Goal: Navigation & Orientation: Find specific page/section

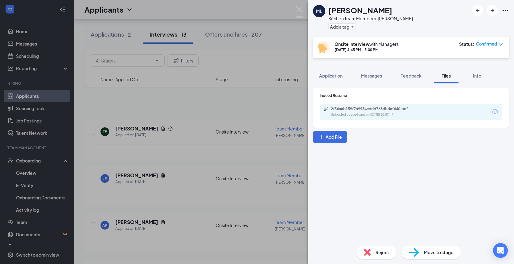
scroll to position [439, 0]
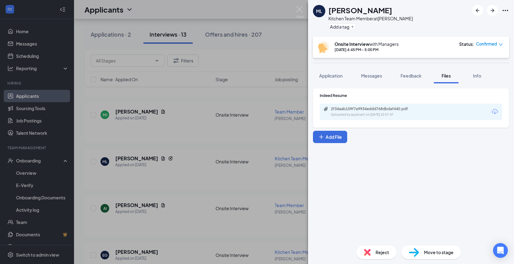
click at [284, 44] on div "ML [PERSON_NAME] Kitchen Team Member at [PERSON_NAME] Add a tag Onsite Intervie…" at bounding box center [257, 132] width 514 height 264
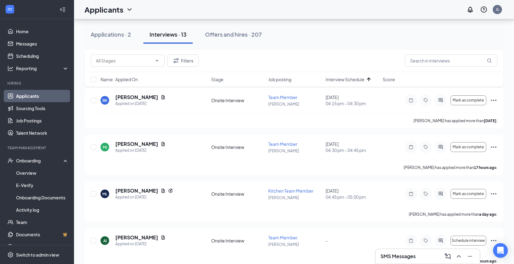
scroll to position [465, 0]
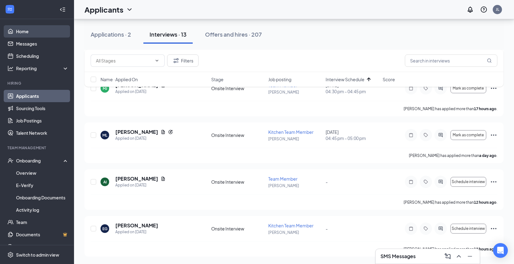
click at [45, 28] on link "Home" at bounding box center [42, 31] width 53 height 12
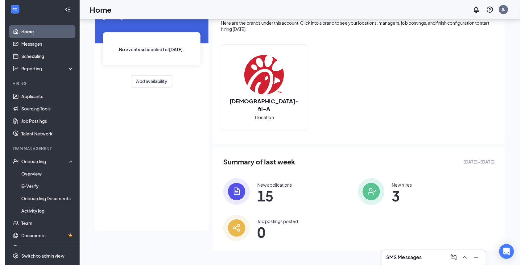
scroll to position [36, 0]
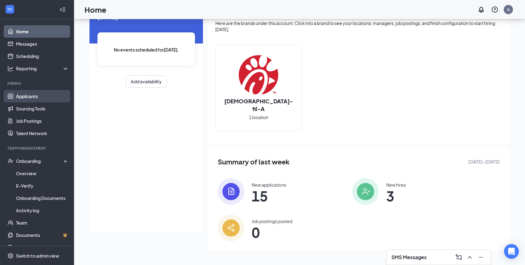
click at [28, 101] on link "Applicants" at bounding box center [42, 96] width 53 height 12
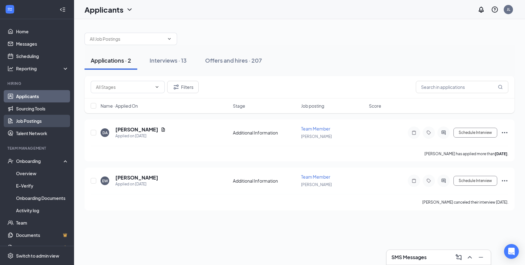
click at [27, 124] on link "Job Postings" at bounding box center [42, 121] width 53 height 12
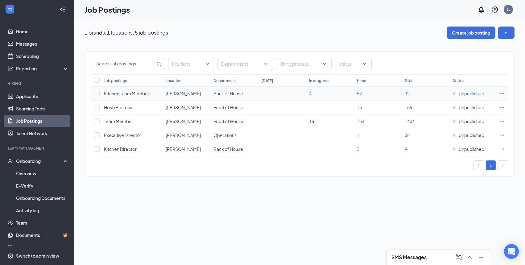
click at [475, 94] on span "Unpublished" at bounding box center [471, 93] width 26 height 6
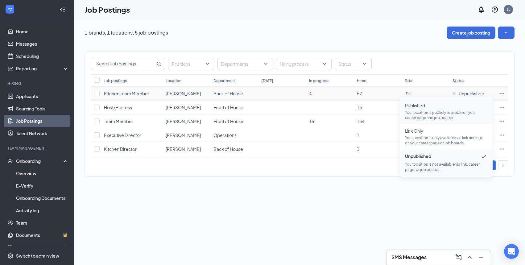
click at [427, 110] on p "Your position is publicly available on your career page and job boards." at bounding box center [446, 115] width 83 height 10
